Goal: Navigation & Orientation: Find specific page/section

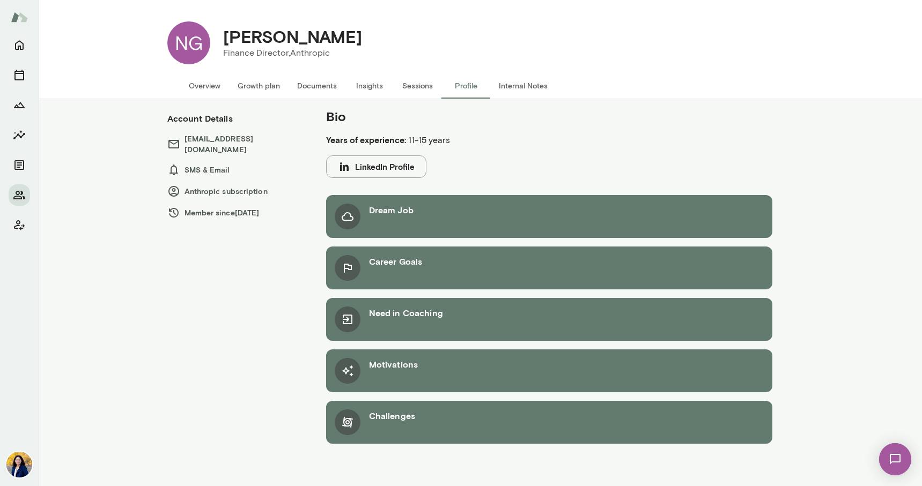
click at [517, 91] on button "Internal Notes" at bounding box center [523, 86] width 66 height 26
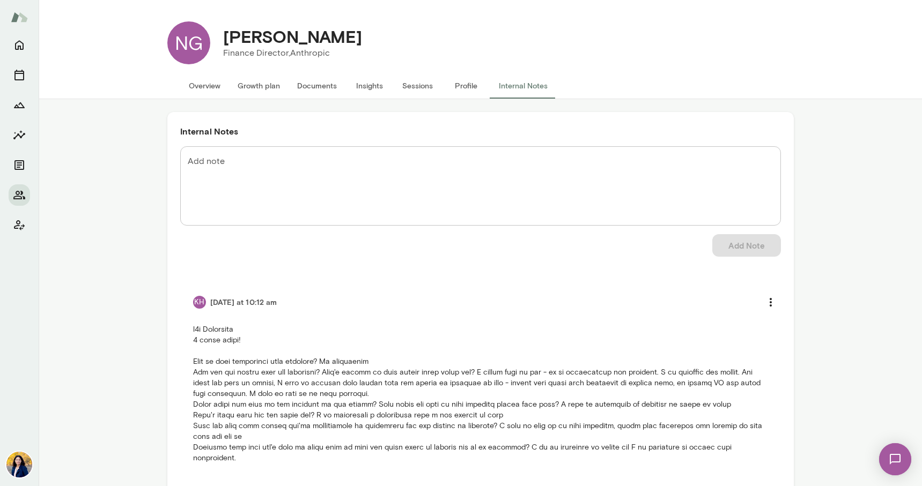
click at [202, 85] on button "Overview" at bounding box center [204, 86] width 49 height 26
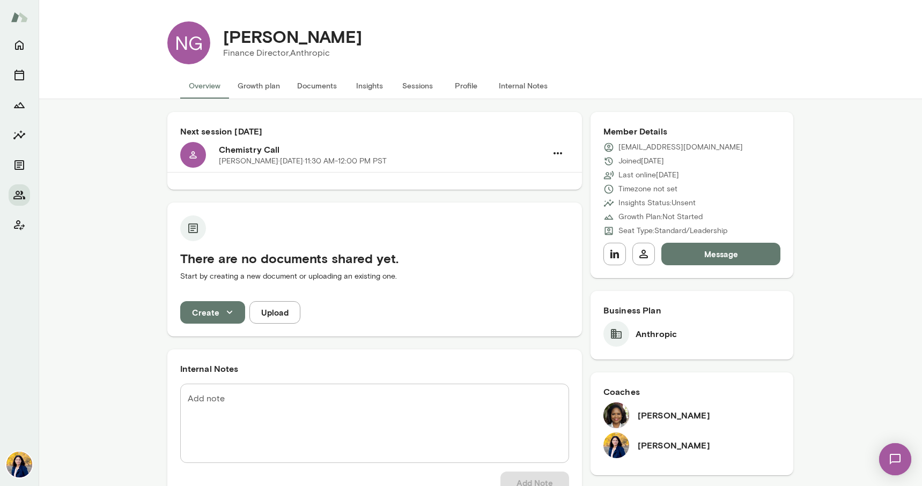
click at [264, 80] on button "Growth plan" at bounding box center [259, 86] width 60 height 26
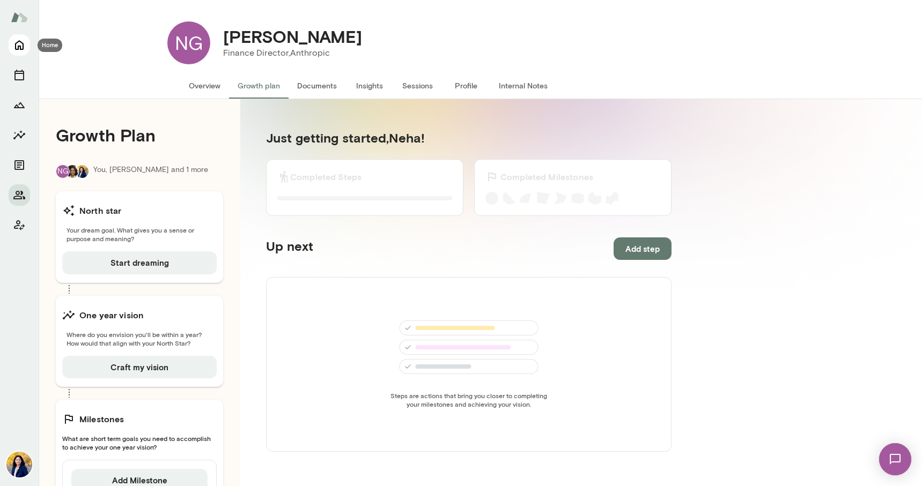
click at [17, 46] on icon "Home" at bounding box center [19, 45] width 13 height 13
